Goal: Information Seeking & Learning: Understand process/instructions

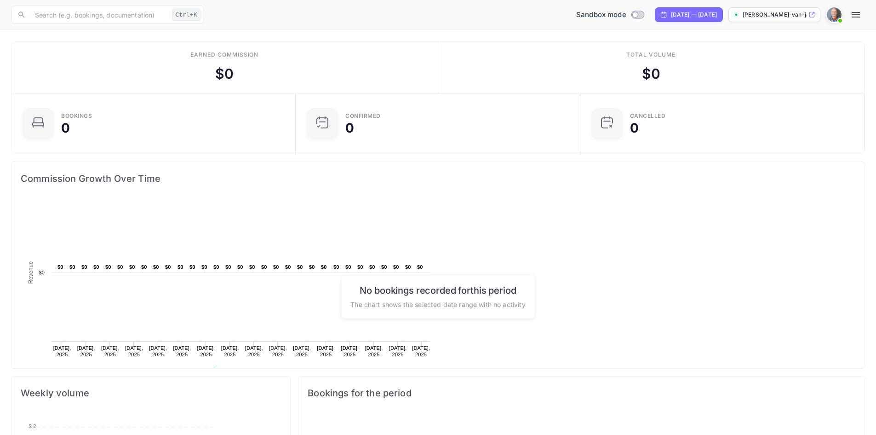
scroll to position [143, 232]
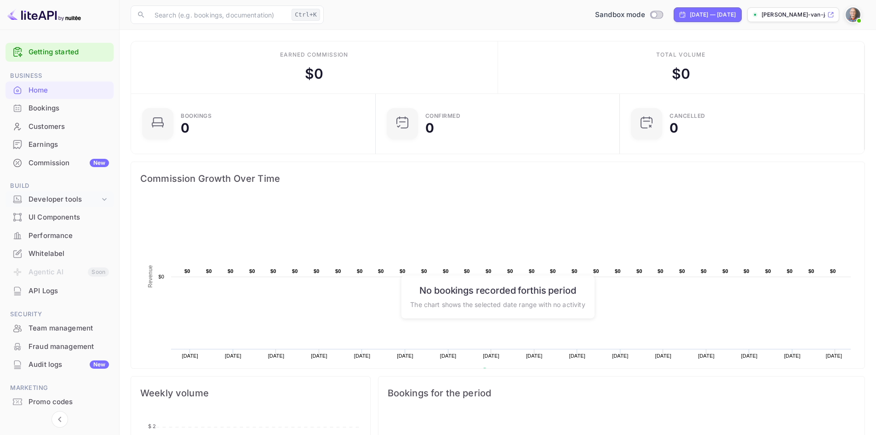
click at [44, 201] on div "Developer tools" at bounding box center [64, 199] width 71 height 11
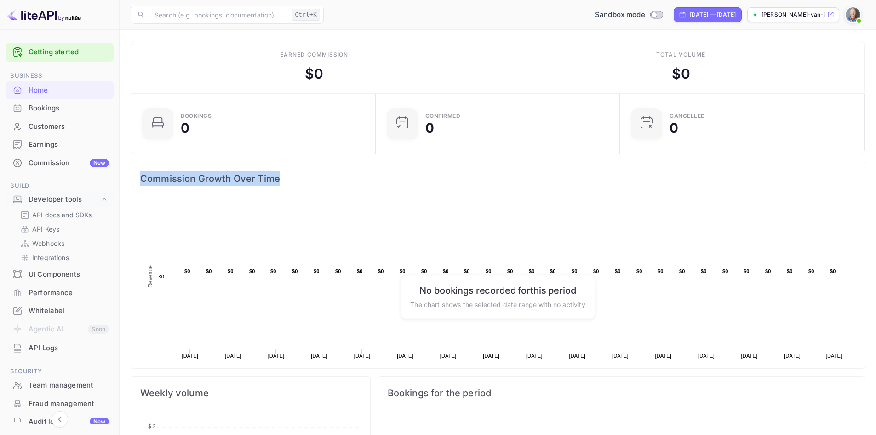
drag, startPoint x: 141, startPoint y: 179, endPoint x: 278, endPoint y: 184, distance: 137.2
click at [278, 184] on span "Commission Growth Over Time" at bounding box center [497, 178] width 715 height 15
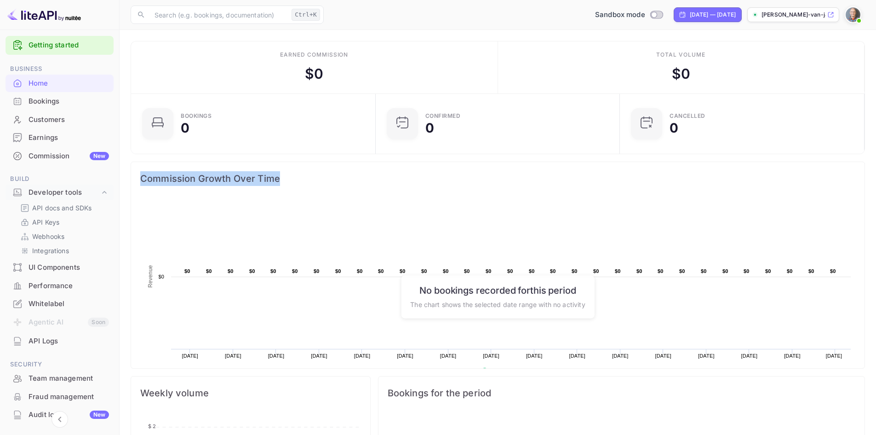
scroll to position [0, 0]
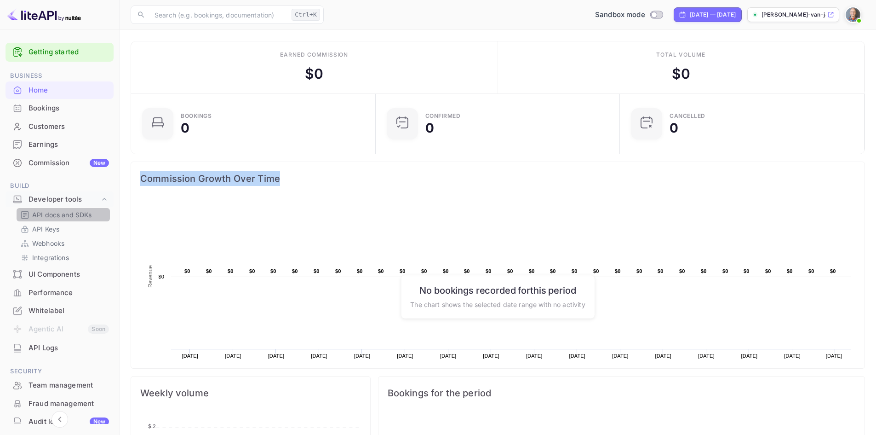
click at [59, 217] on p "API docs and SDKs" at bounding box center [62, 215] width 60 height 10
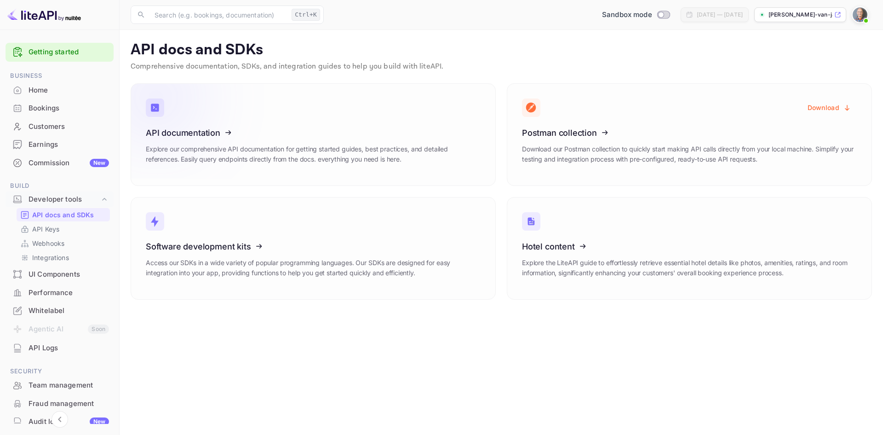
click at [178, 130] on icon at bounding box center [202, 131] width 143 height 95
click at [53, 109] on div "Bookings" at bounding box center [69, 108] width 80 height 11
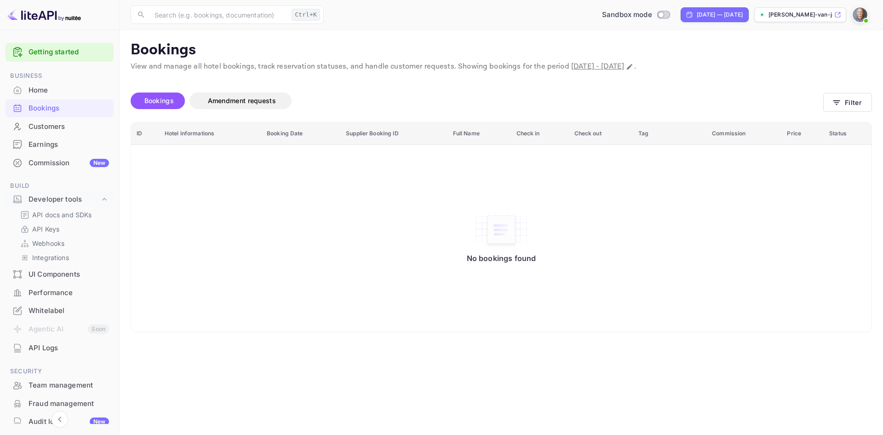
click at [58, 57] on link "Getting started" at bounding box center [69, 52] width 80 height 11
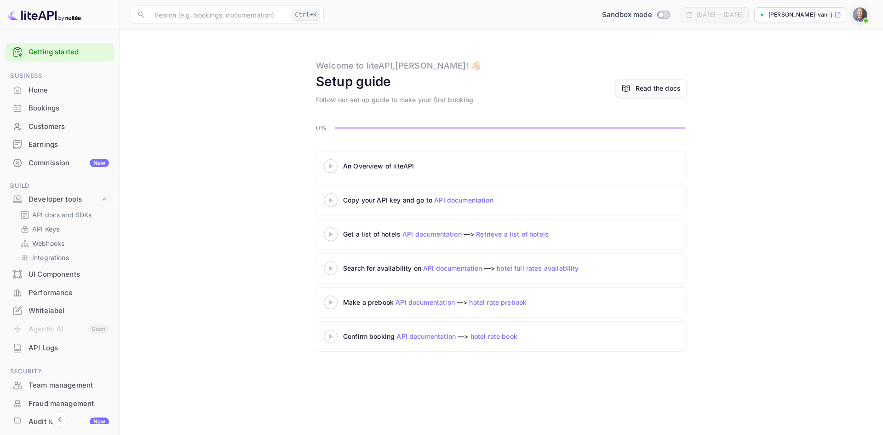
click at [330, 166] on 3 at bounding box center [331, 166] width 4 height 4
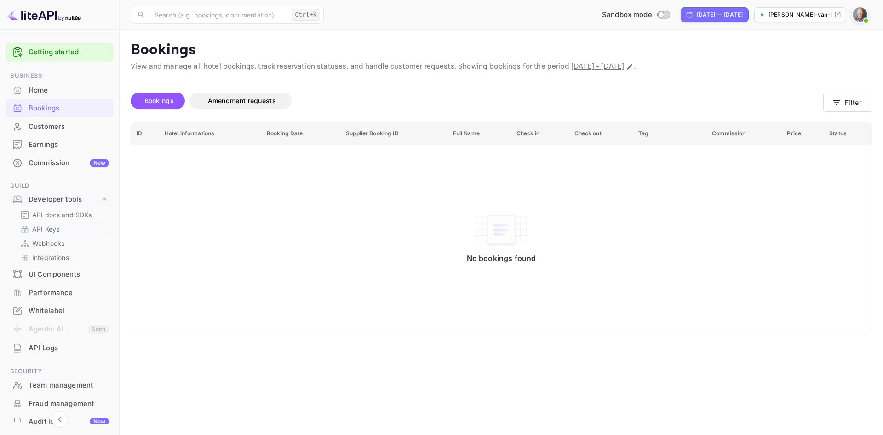
click at [44, 233] on p "API Keys" at bounding box center [45, 229] width 27 height 10
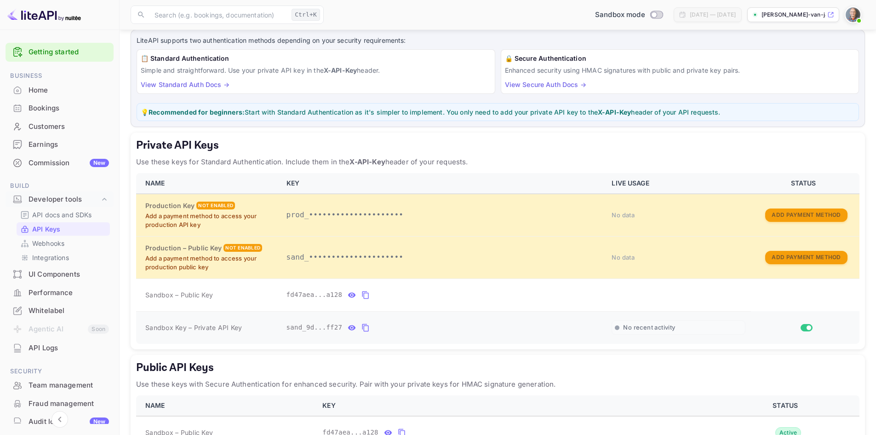
scroll to position [118, 0]
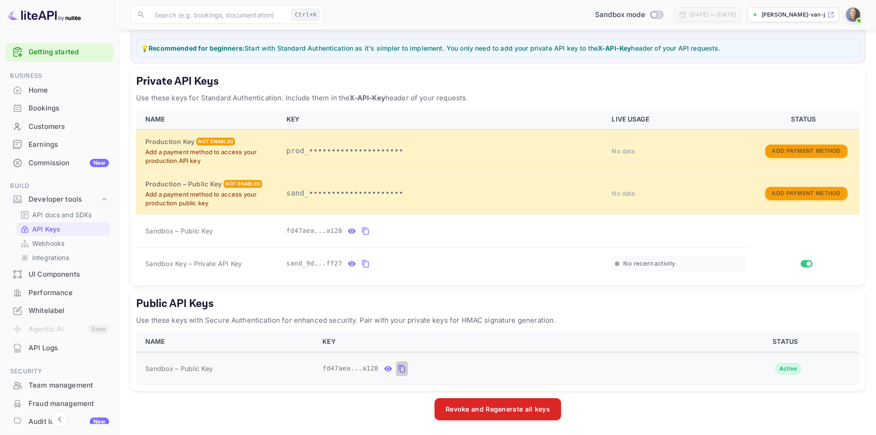
click at [398, 368] on icon "public api keys table" at bounding box center [402, 368] width 8 height 11
